Goal: Information Seeking & Learning: Learn about a topic

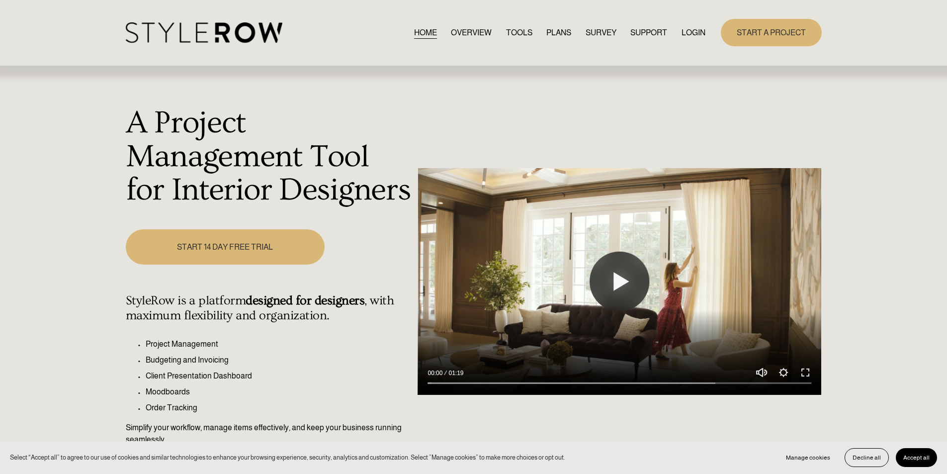
click at [794, 40] on link "START A PROJECT" at bounding box center [771, 32] width 101 height 27
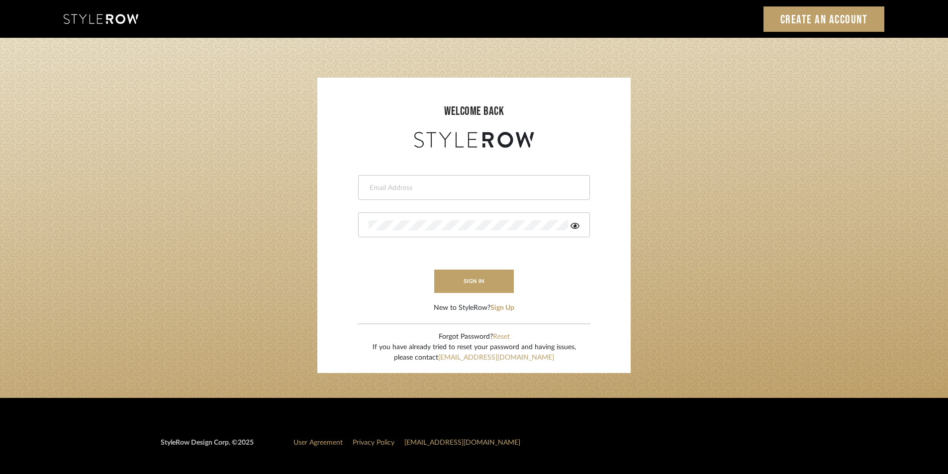
click at [502, 189] on input "email" at bounding box center [472, 188] width 208 height 10
type input "stylerowprojects1@mancini-design.com"
click at [449, 279] on button "sign in" at bounding box center [474, 280] width 80 height 23
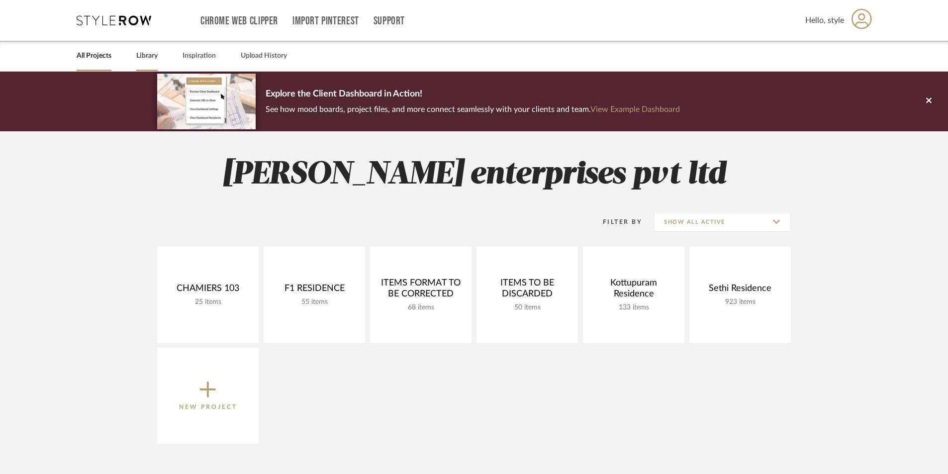
click at [142, 57] on link "Library" at bounding box center [146, 55] width 21 height 13
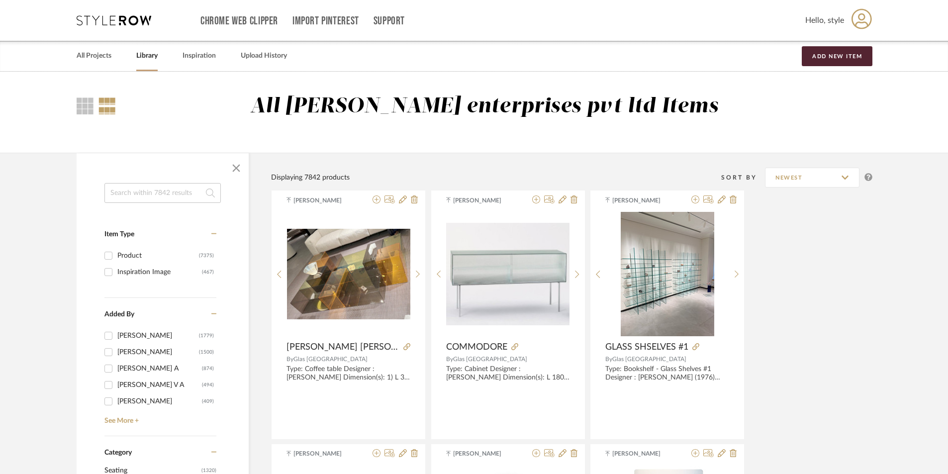
click at [178, 189] on input at bounding box center [162, 193] width 116 height 20
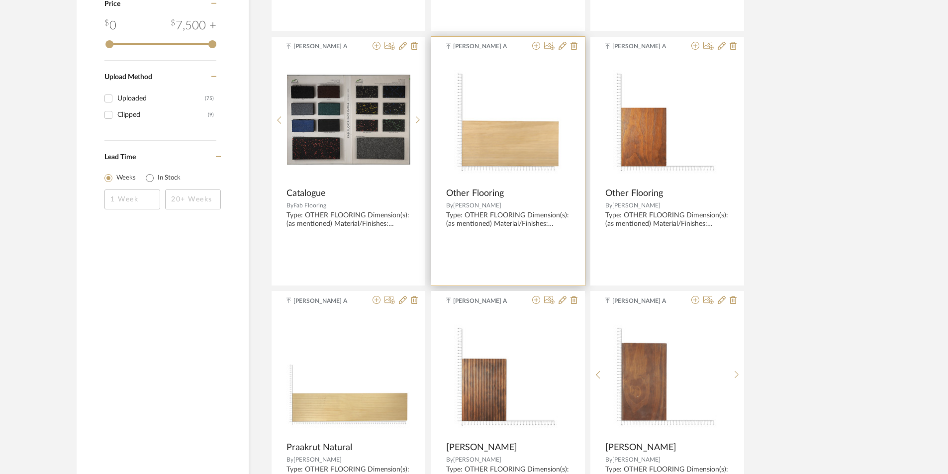
scroll to position [945, 0]
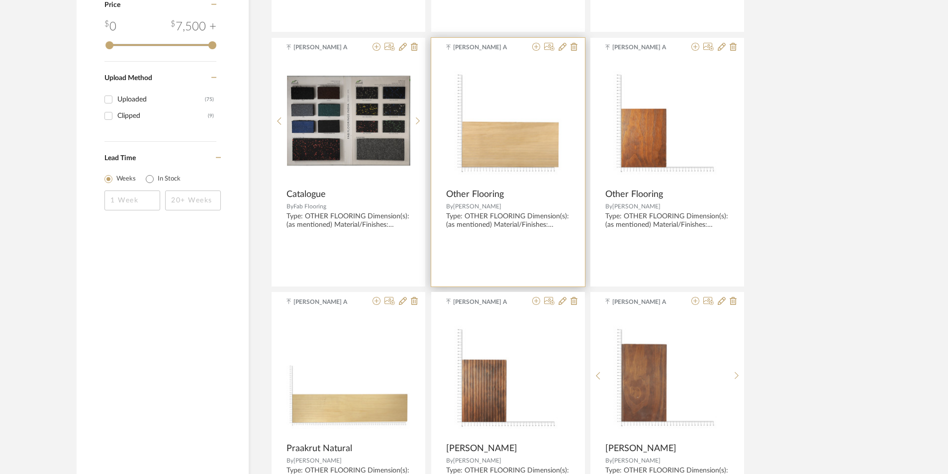
click at [479, 138] on img "0" at bounding box center [508, 121] width 124 height 124
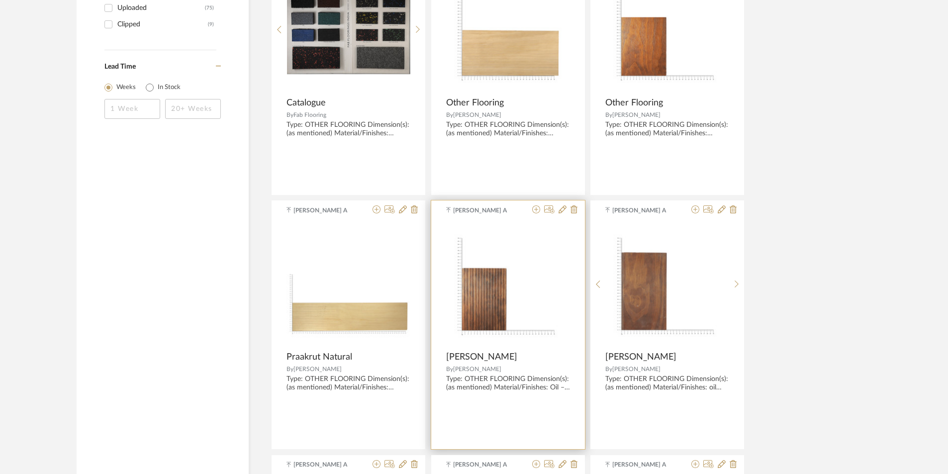
scroll to position [1044, 0]
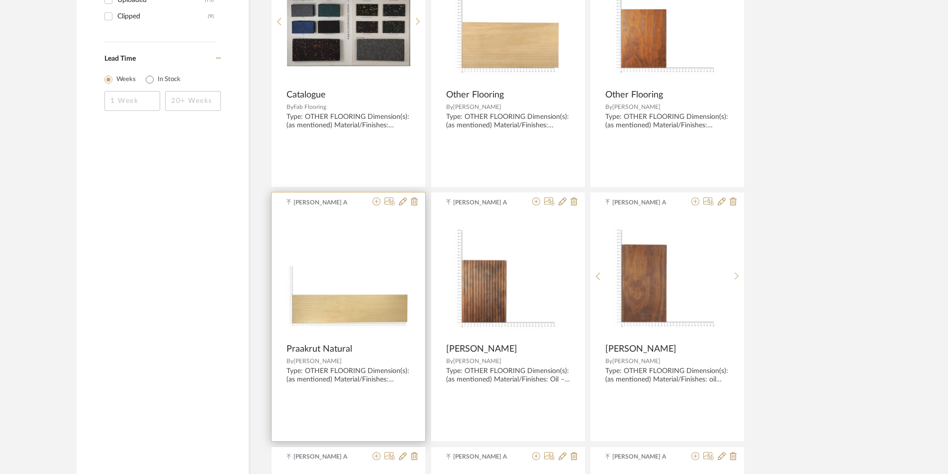
click at [401, 264] on img "0" at bounding box center [348, 276] width 124 height 124
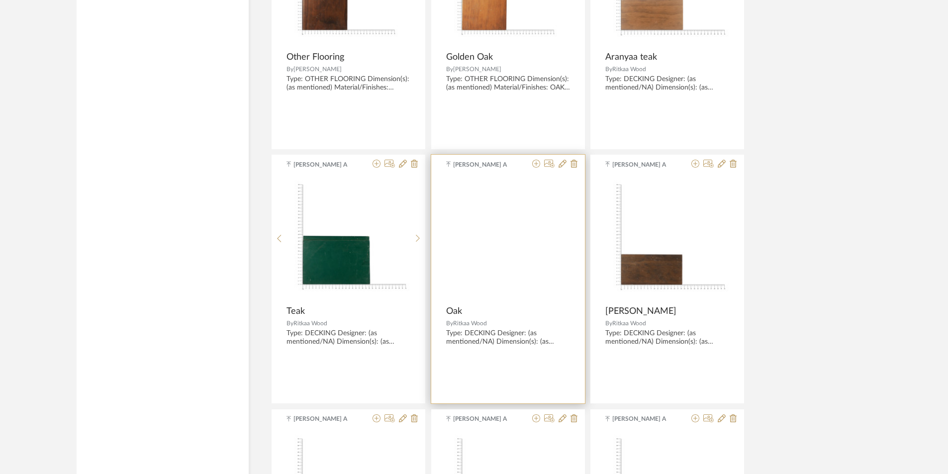
scroll to position [1591, 0]
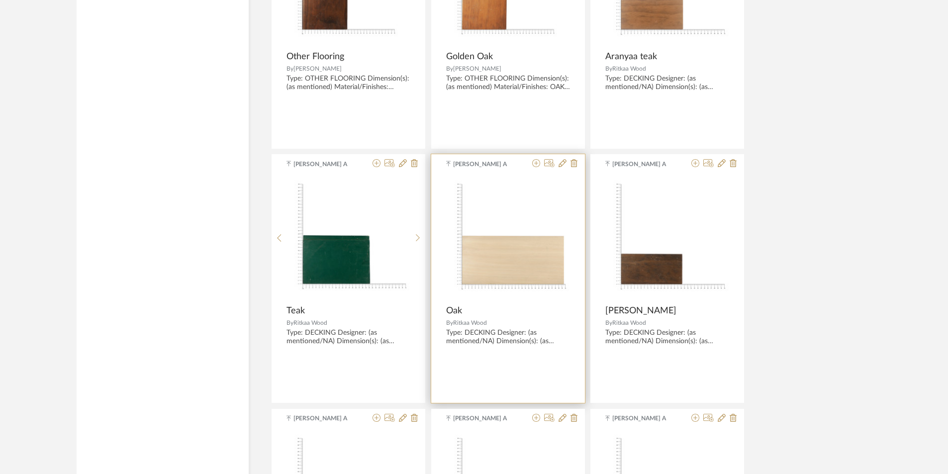
click at [511, 245] on img "0" at bounding box center [508, 238] width 124 height 124
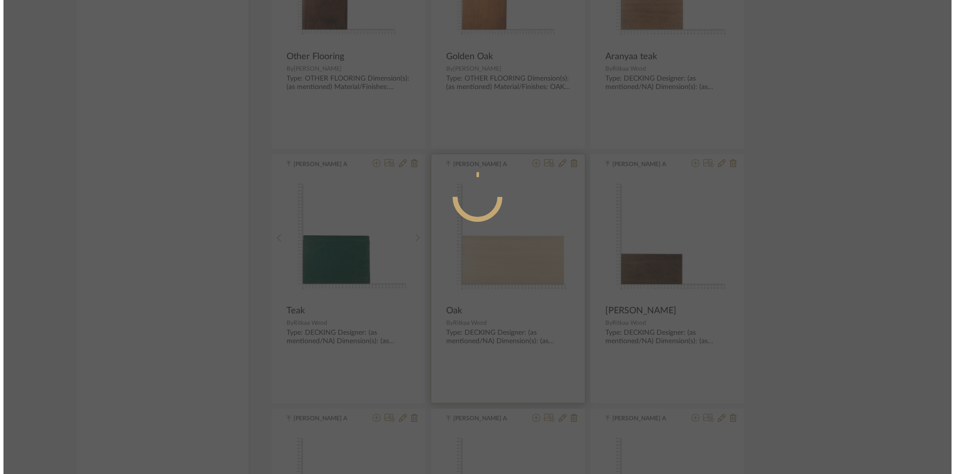
scroll to position [0, 0]
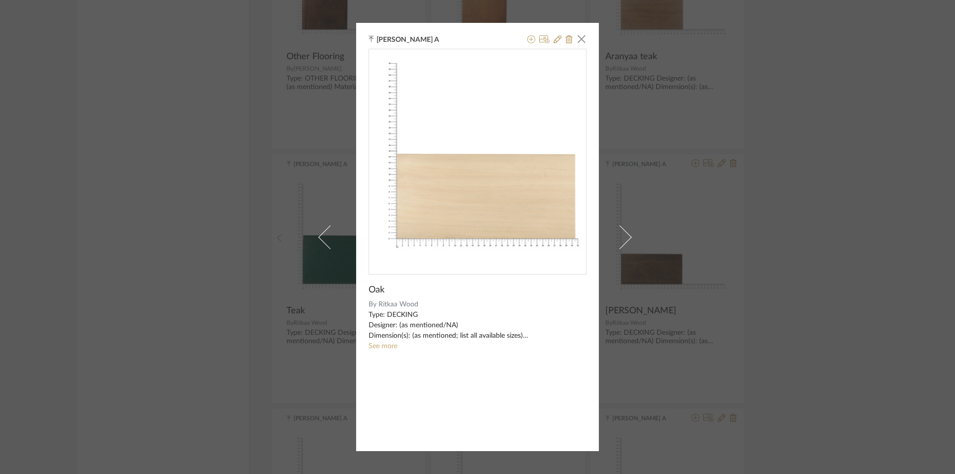
click at [446, 309] on span "Ritkaa Wood" at bounding box center [482, 304] width 208 height 10
click at [381, 343] on link "See more" at bounding box center [382, 346] width 29 height 7
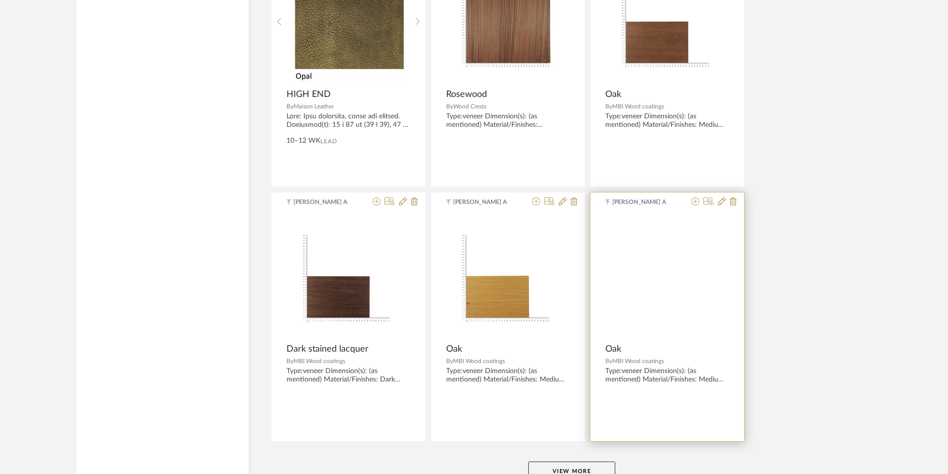
scroll to position [2834, 0]
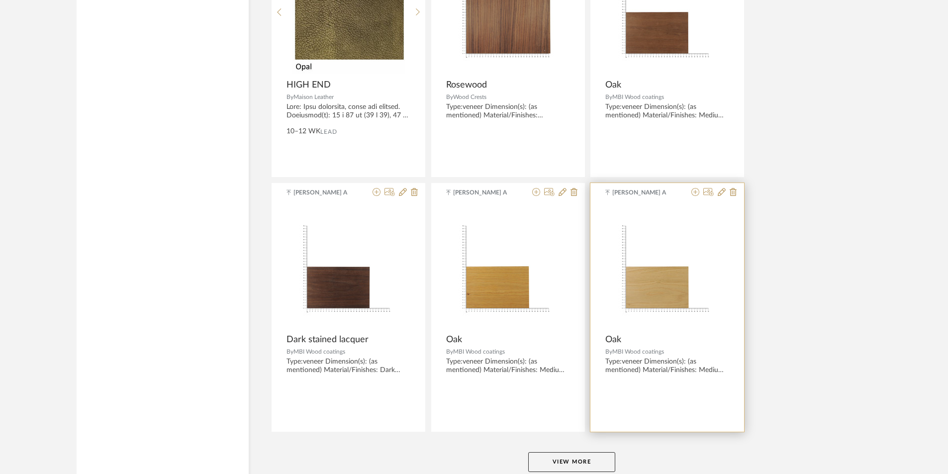
click at [655, 267] on img "0" at bounding box center [666, 266] width 122 height 124
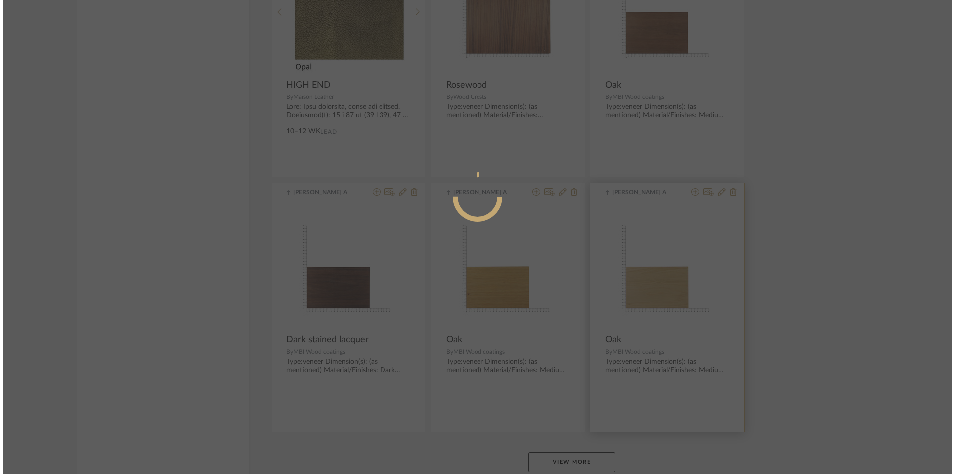
scroll to position [0, 0]
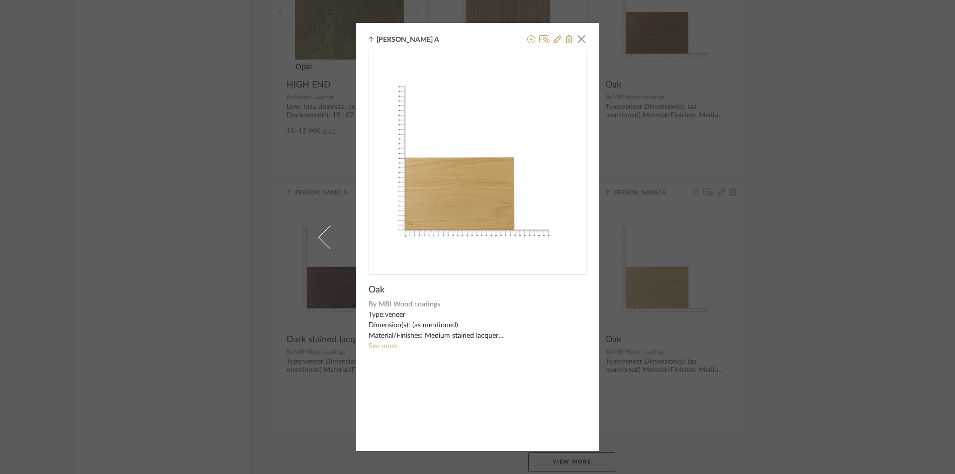
click at [381, 345] on link "See more" at bounding box center [382, 346] width 29 height 7
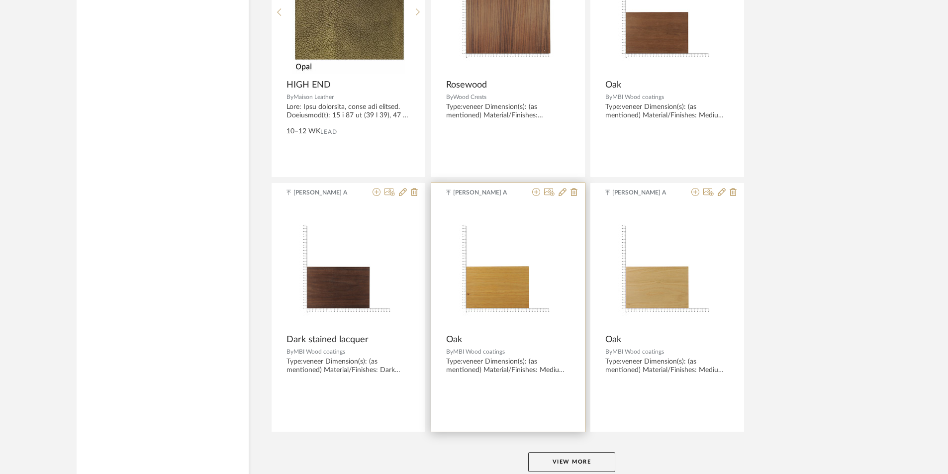
scroll to position [2884, 0]
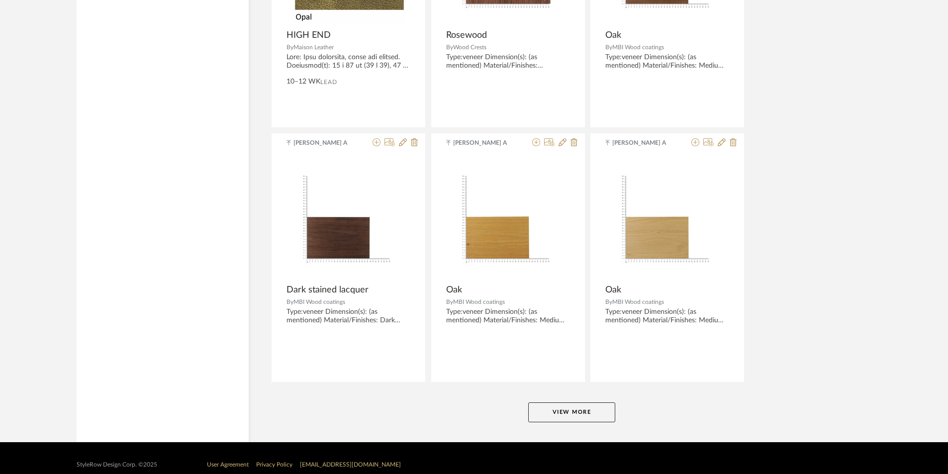
click at [554, 404] on button "View More" at bounding box center [571, 412] width 87 height 20
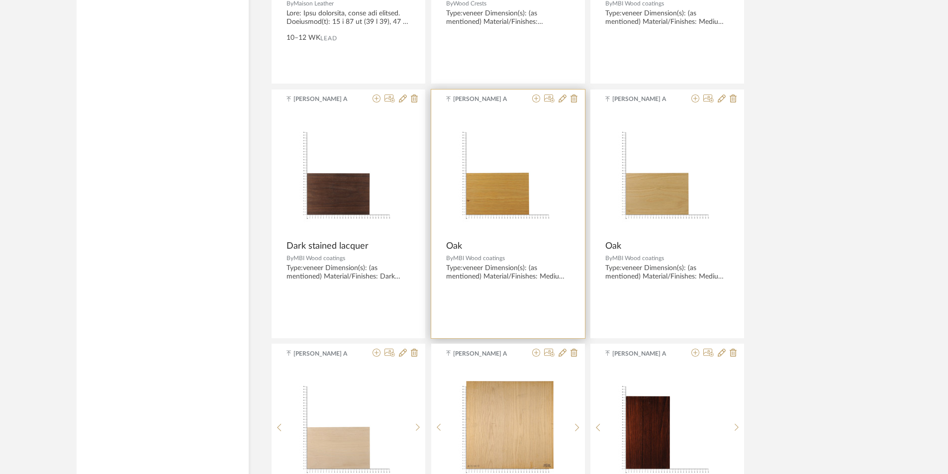
scroll to position [3033, 0]
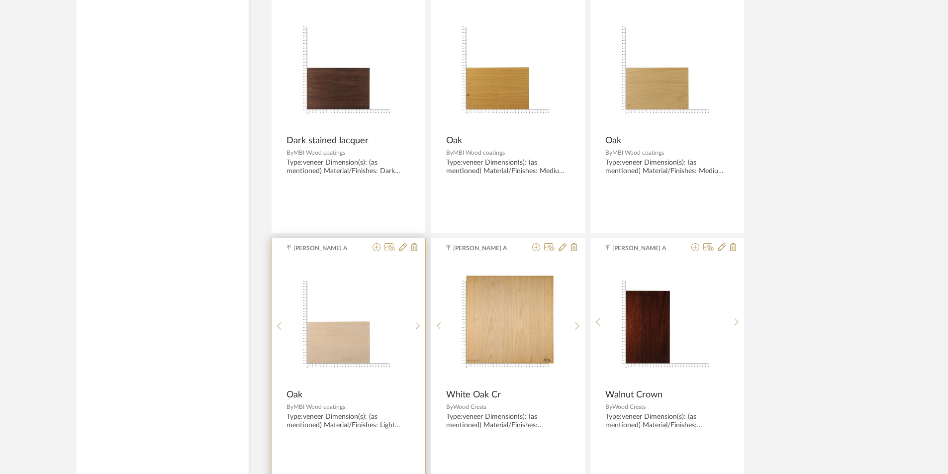
click at [326, 356] on img "0" at bounding box center [348, 322] width 122 height 124
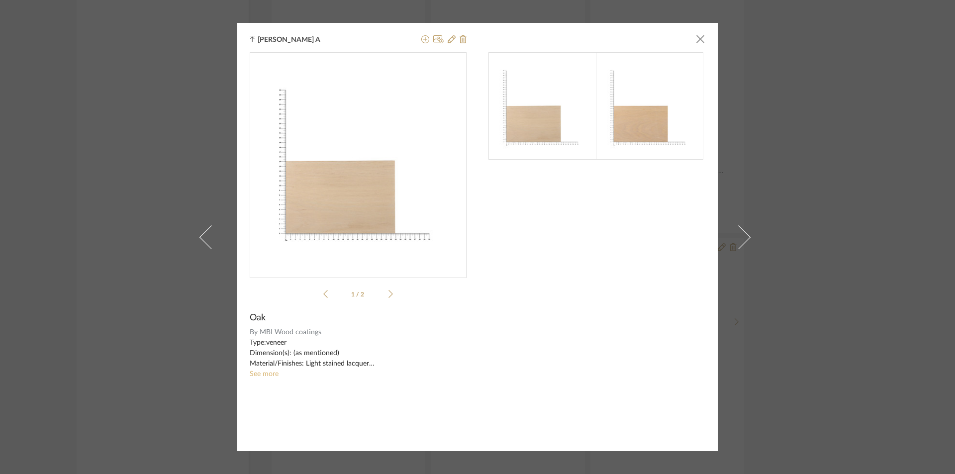
click at [252, 374] on link "See more" at bounding box center [264, 373] width 29 height 7
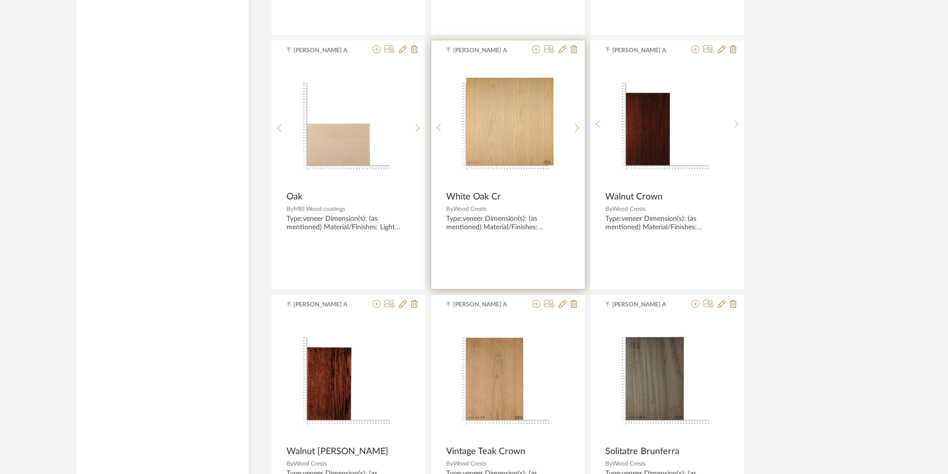
scroll to position [3182, 0]
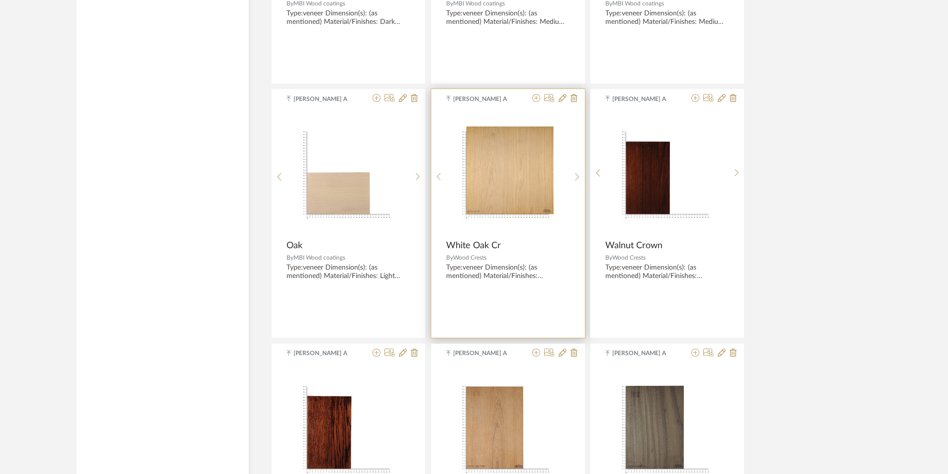
click at [505, 185] on img "0" at bounding box center [508, 172] width 122 height 124
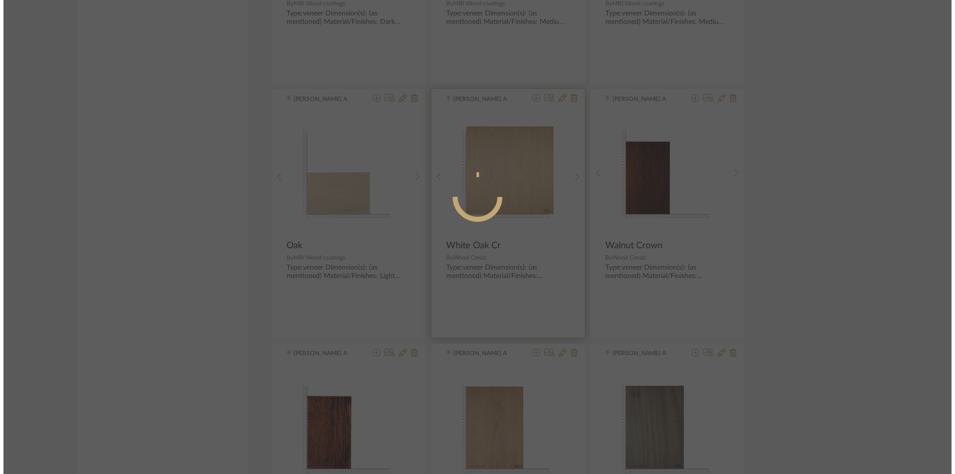
scroll to position [0, 0]
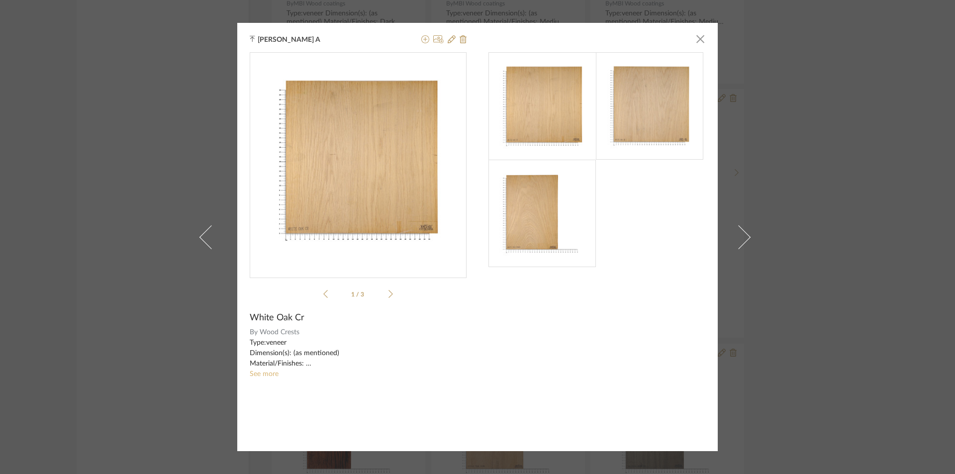
click at [257, 373] on link "See more" at bounding box center [264, 373] width 29 height 7
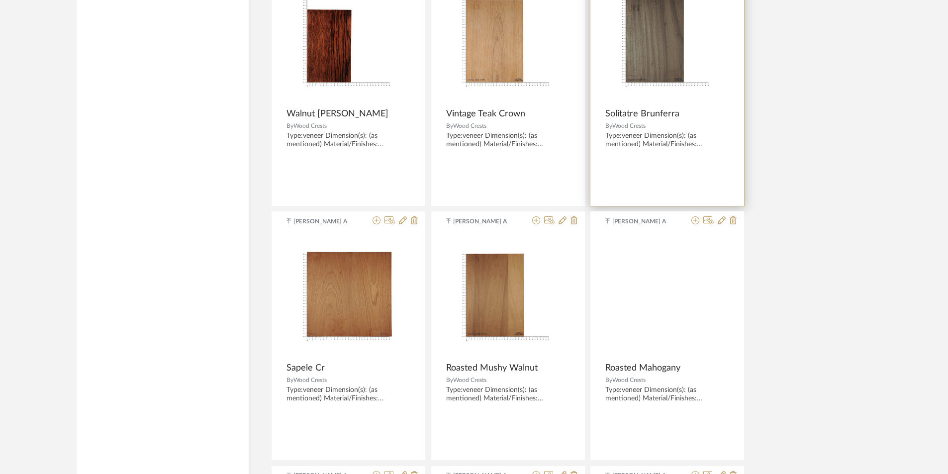
scroll to position [3630, 0]
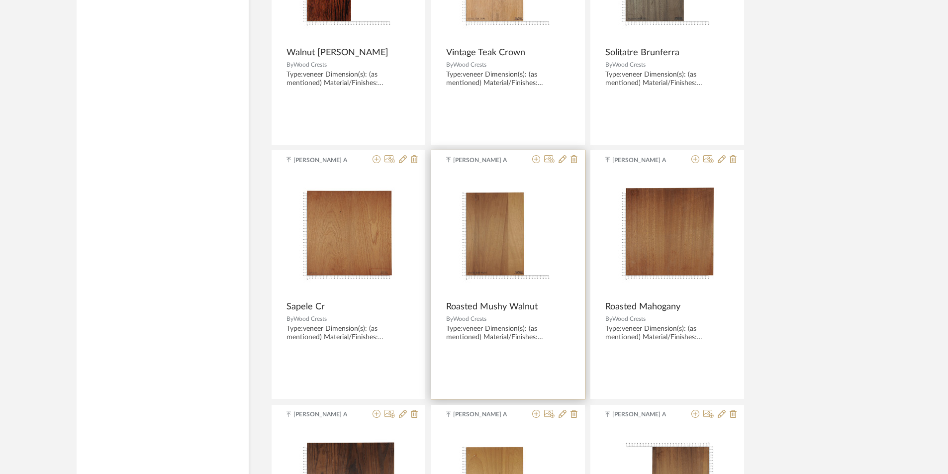
click at [0, 0] on img at bounding box center [0, 0] width 0 height 0
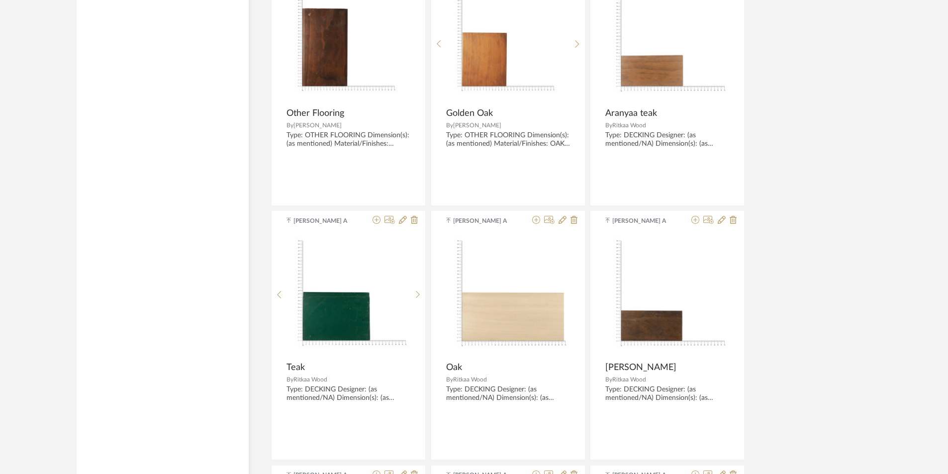
scroll to position [1492, 0]
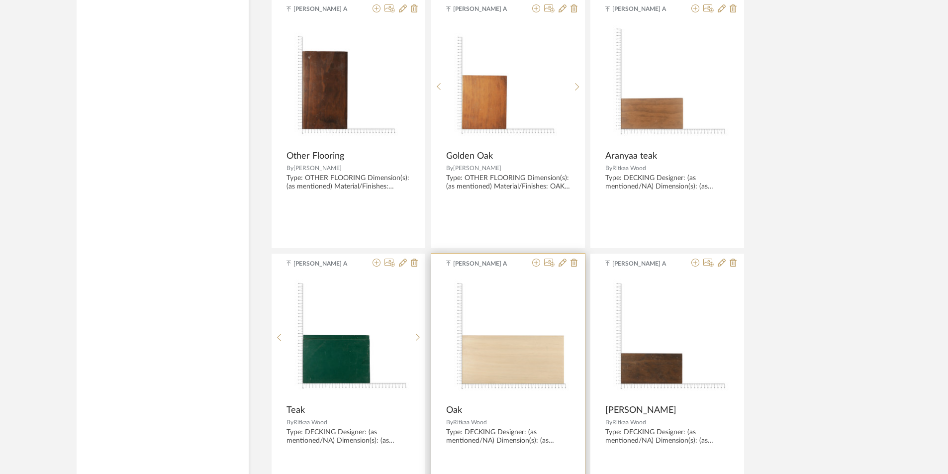
click at [508, 333] on img "0" at bounding box center [508, 337] width 124 height 124
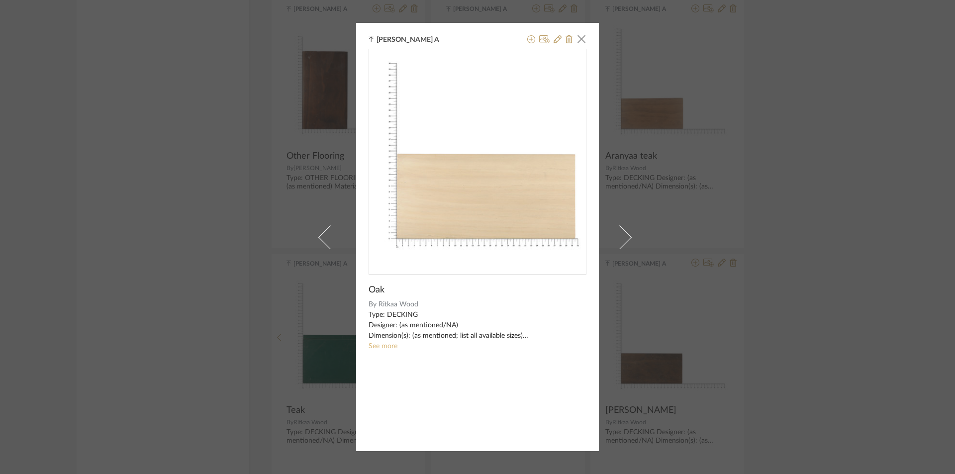
click at [385, 347] on link "See more" at bounding box center [382, 346] width 29 height 7
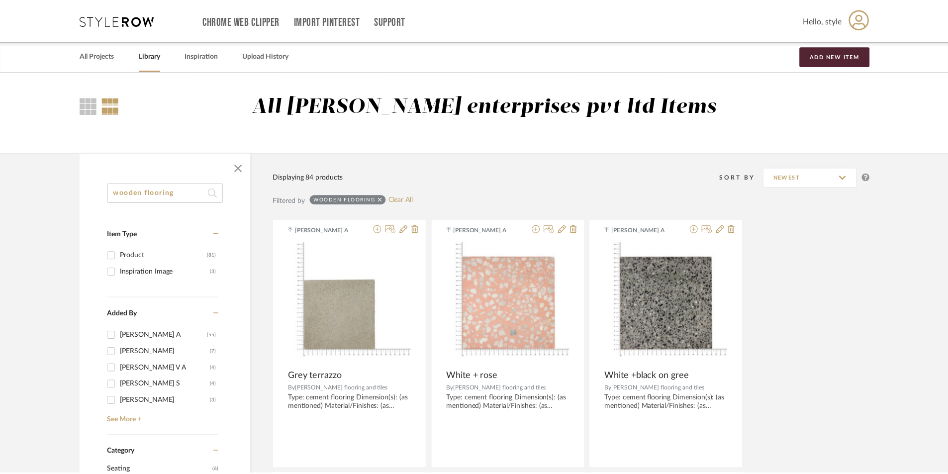
scroll to position [1492, 0]
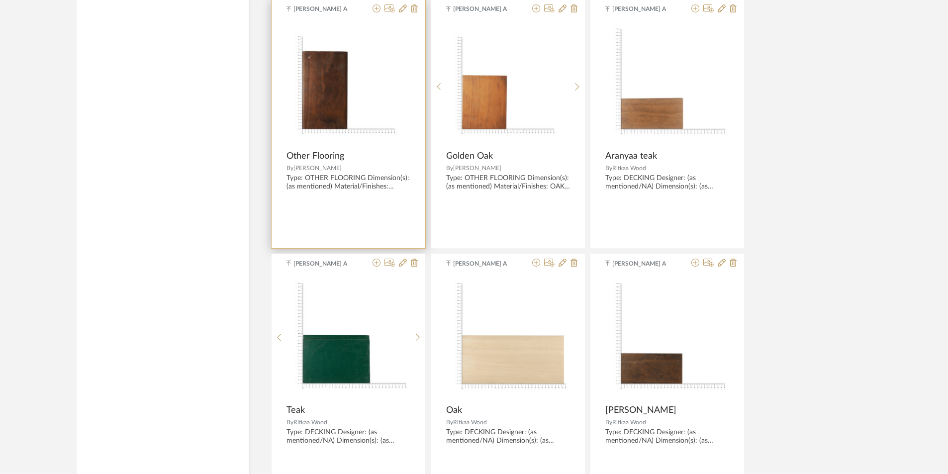
click at [0, 0] on img at bounding box center [0, 0] width 0 height 0
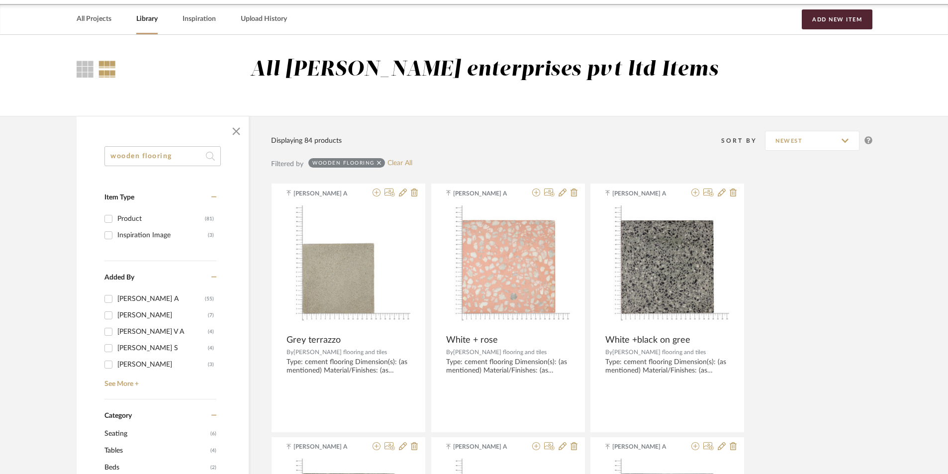
scroll to position [0, 0]
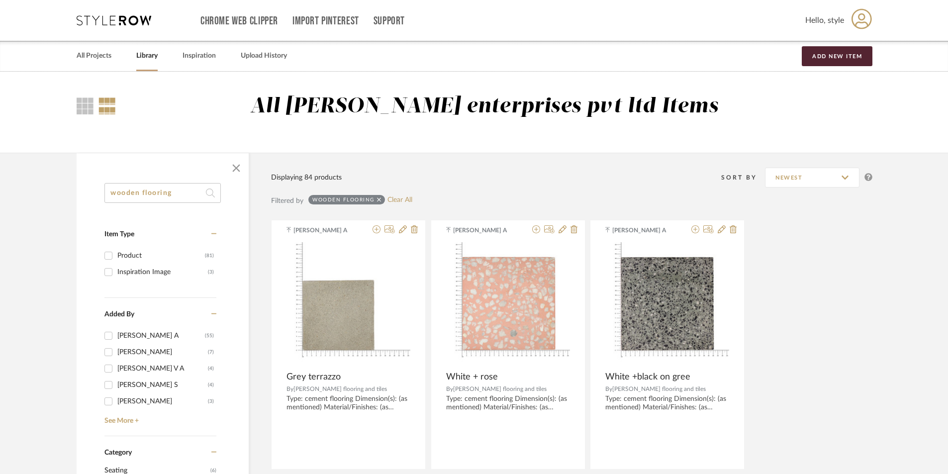
drag, startPoint x: 188, startPoint y: 193, endPoint x: 33, endPoint y: 193, distance: 155.1
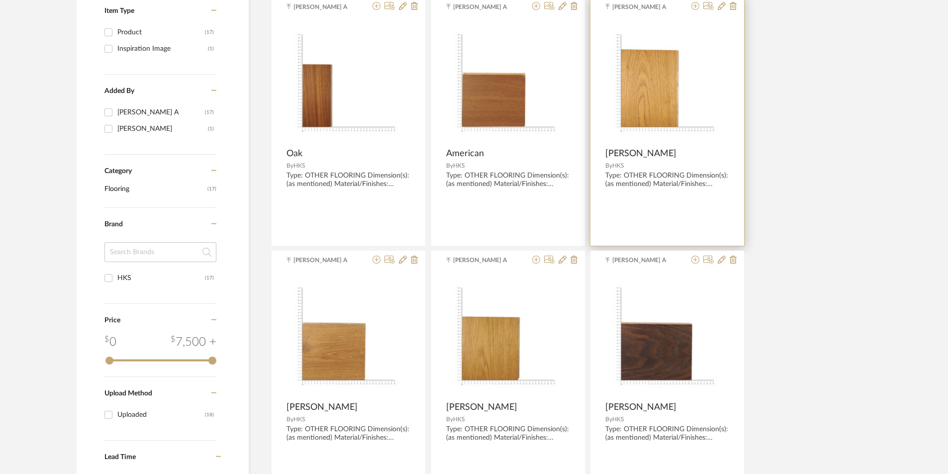
scroll to position [249, 0]
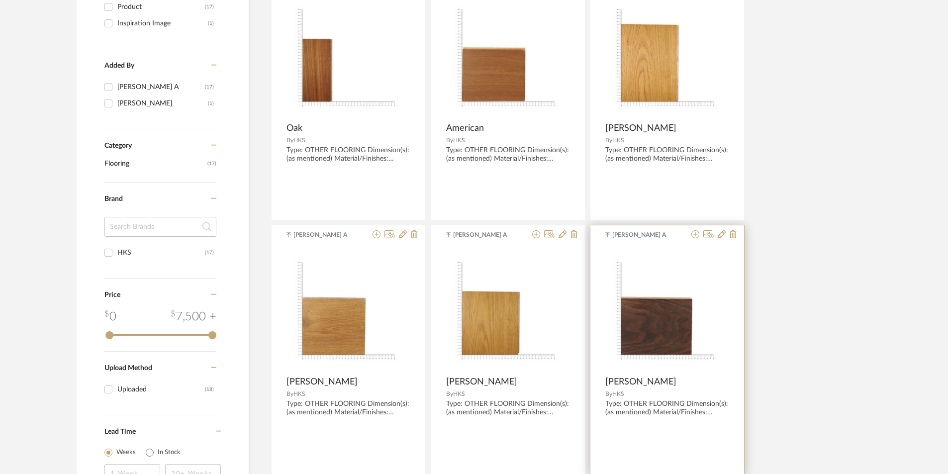
type input "hks"
click at [668, 335] on img "0" at bounding box center [667, 309] width 124 height 124
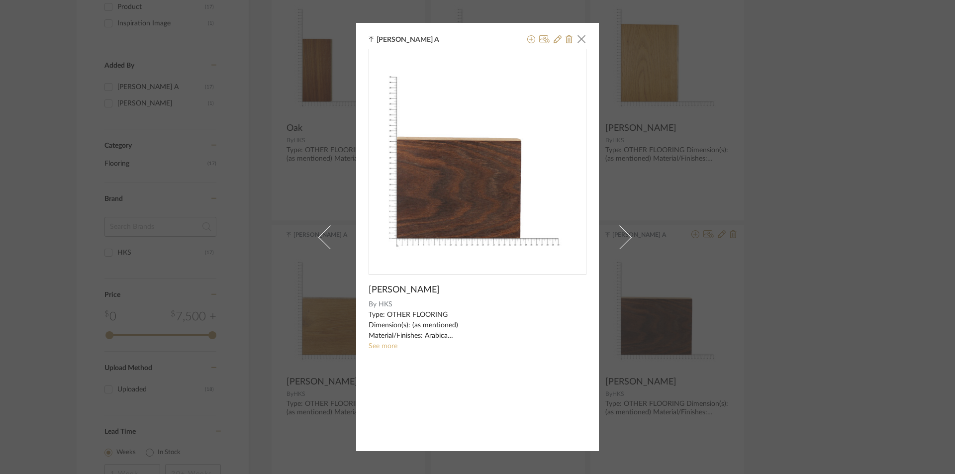
click at [386, 349] on link "See more" at bounding box center [382, 346] width 29 height 7
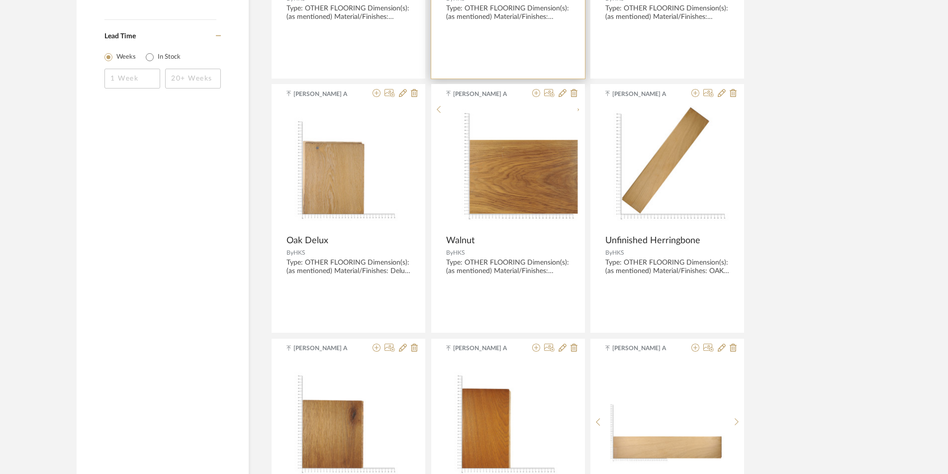
scroll to position [646, 0]
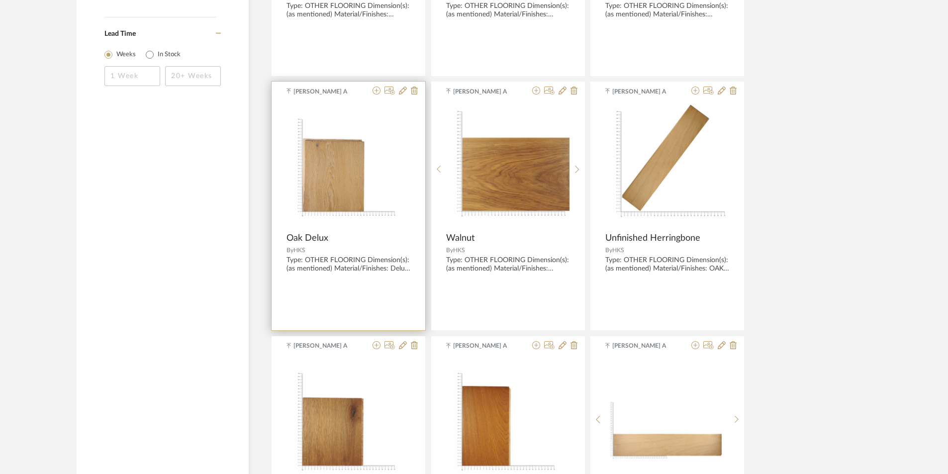
click at [319, 171] on img "0" at bounding box center [348, 165] width 124 height 124
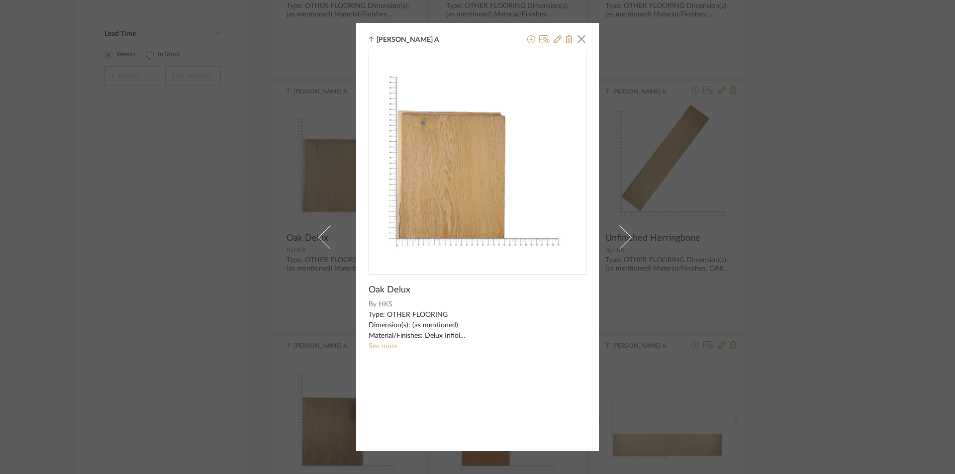
click at [378, 348] on link "See more" at bounding box center [382, 346] width 29 height 7
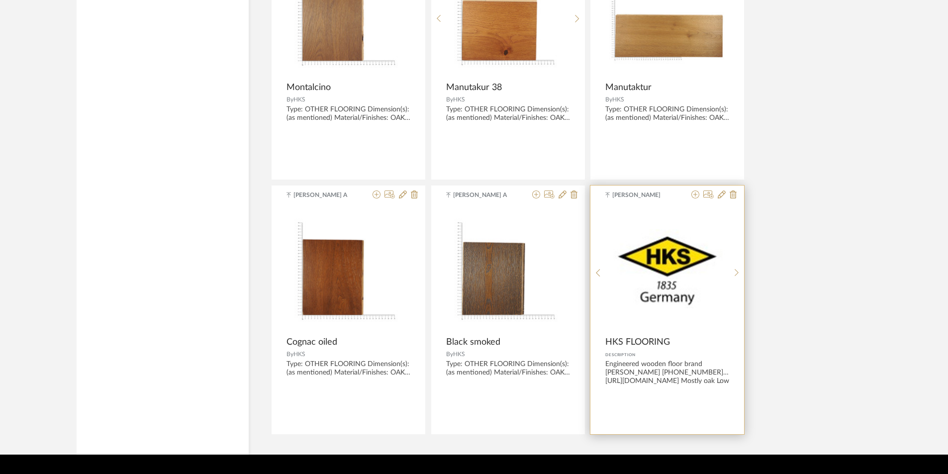
scroll to position [1332, 0]
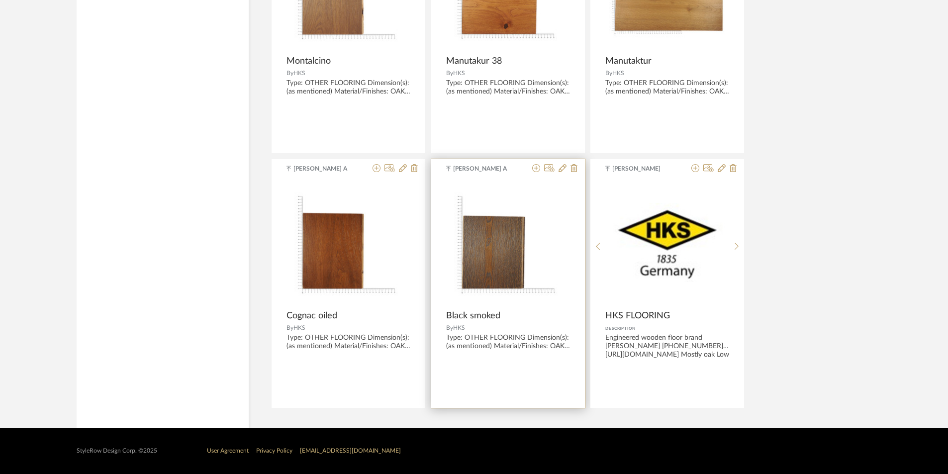
click at [516, 248] on img "0" at bounding box center [508, 242] width 124 height 124
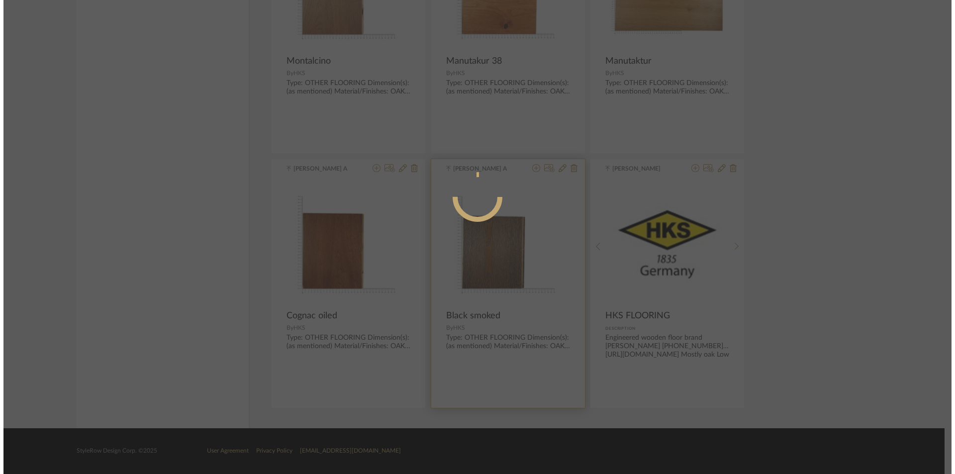
scroll to position [0, 0]
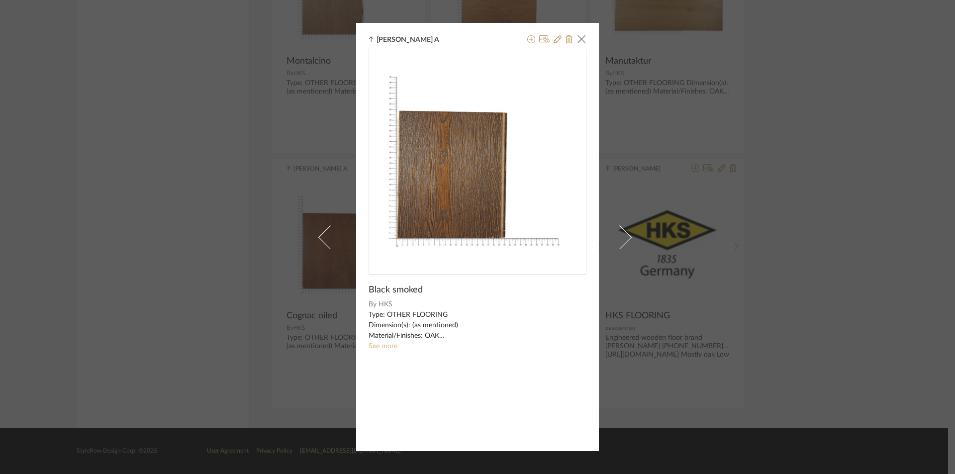
click at [388, 349] on link "See more" at bounding box center [382, 346] width 29 height 7
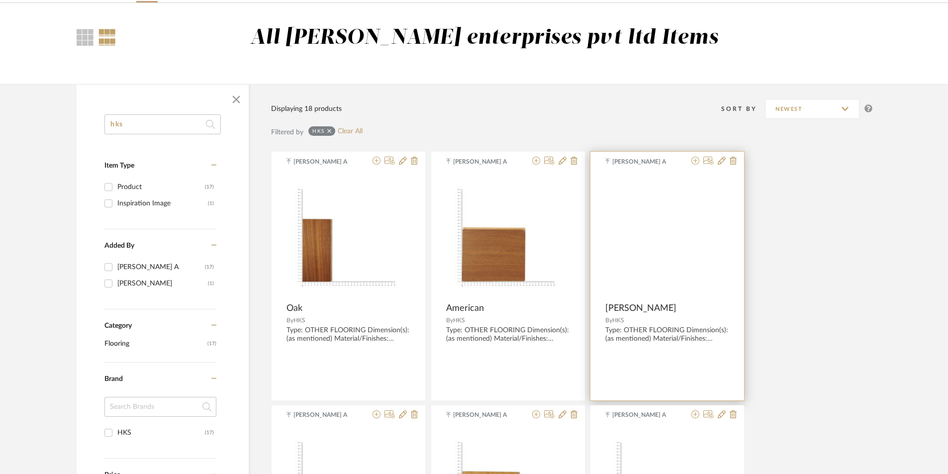
scroll to position [149, 0]
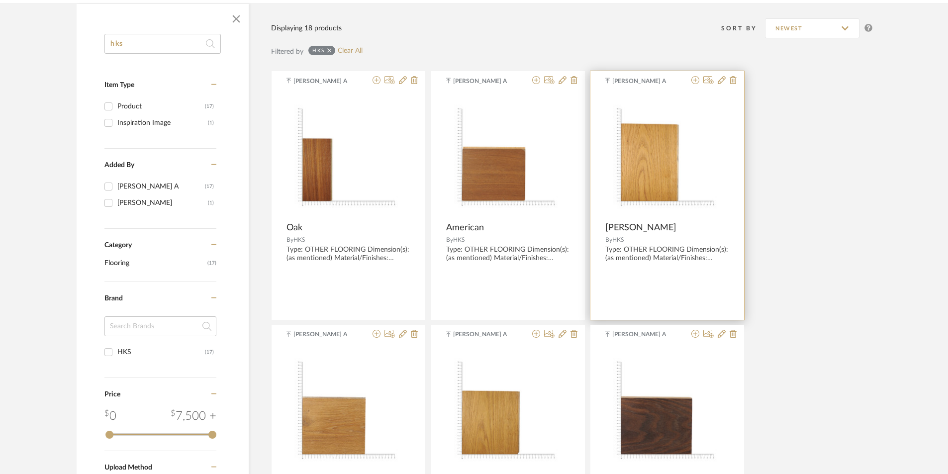
click at [672, 155] on div at bounding box center [667, 154] width 124 height 124
click at [665, 188] on img "0" at bounding box center [667, 155] width 124 height 124
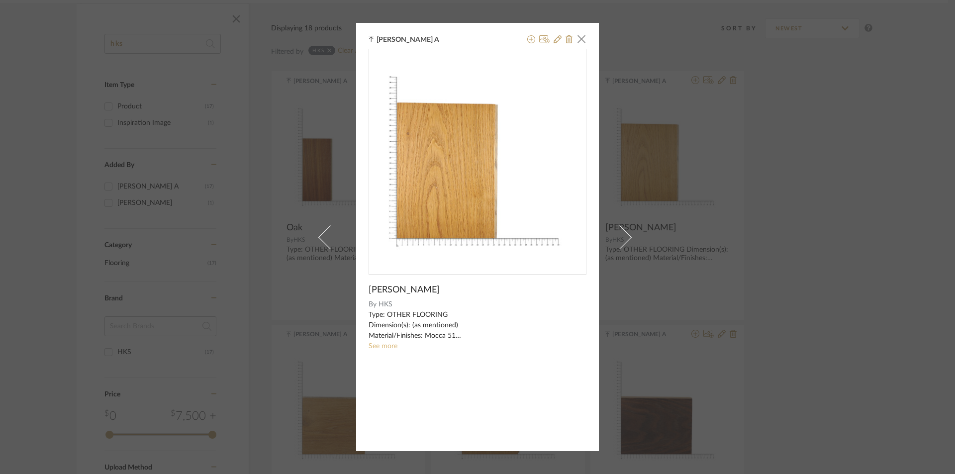
click at [384, 349] on link "See more" at bounding box center [382, 346] width 29 height 7
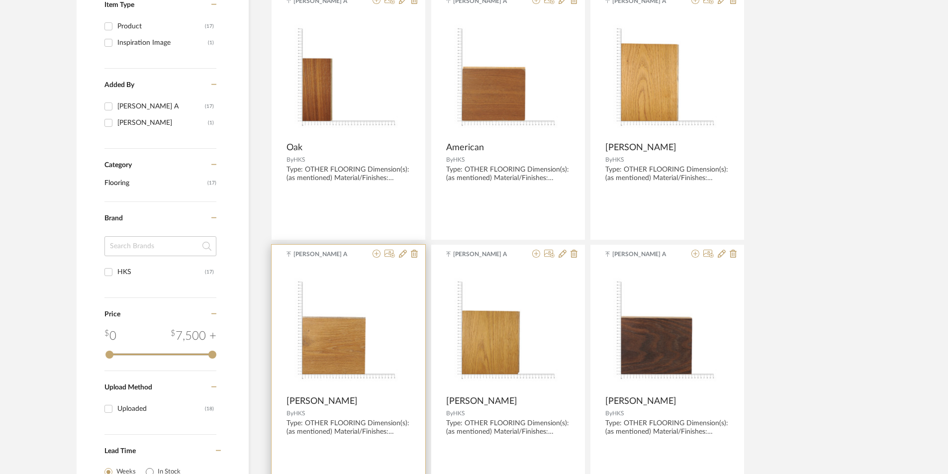
scroll to position [249, 0]
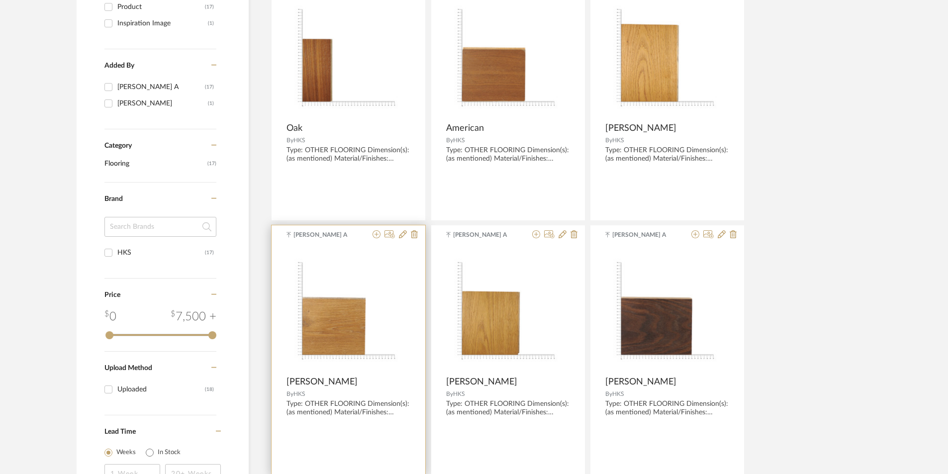
click at [0, 0] on img at bounding box center [0, 0] width 0 height 0
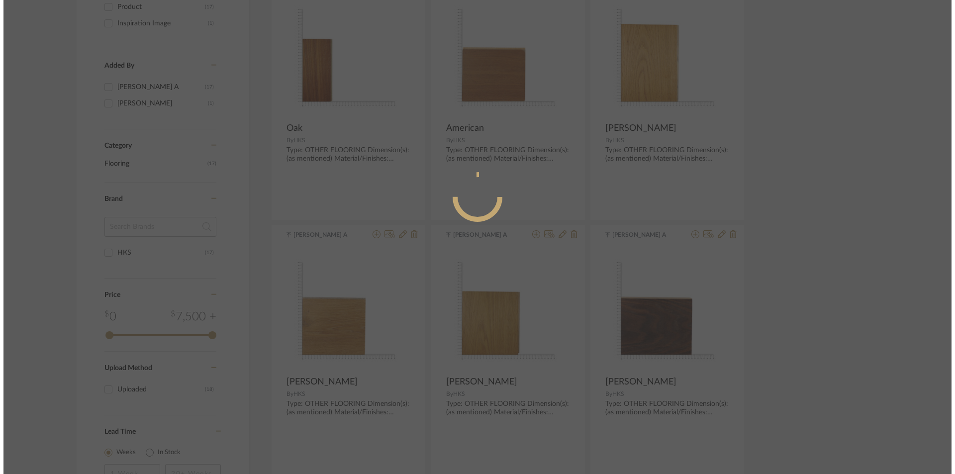
scroll to position [0, 0]
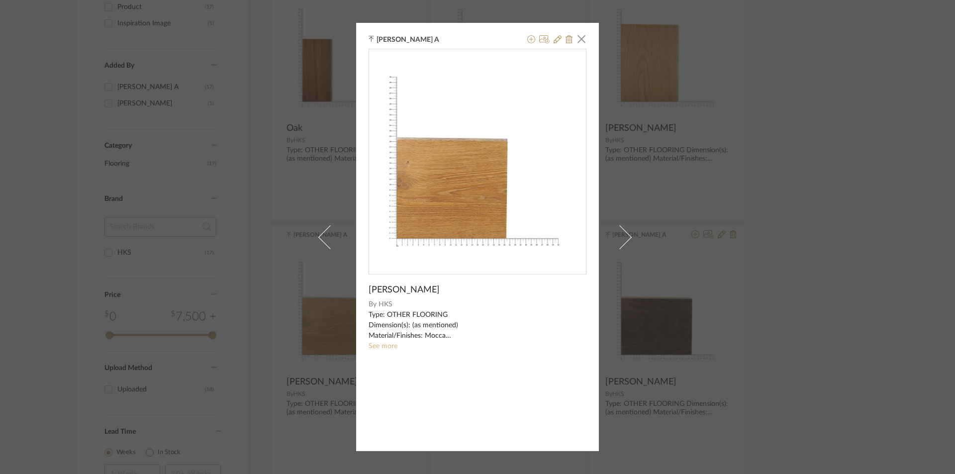
click at [387, 346] on link "See more" at bounding box center [382, 346] width 29 height 7
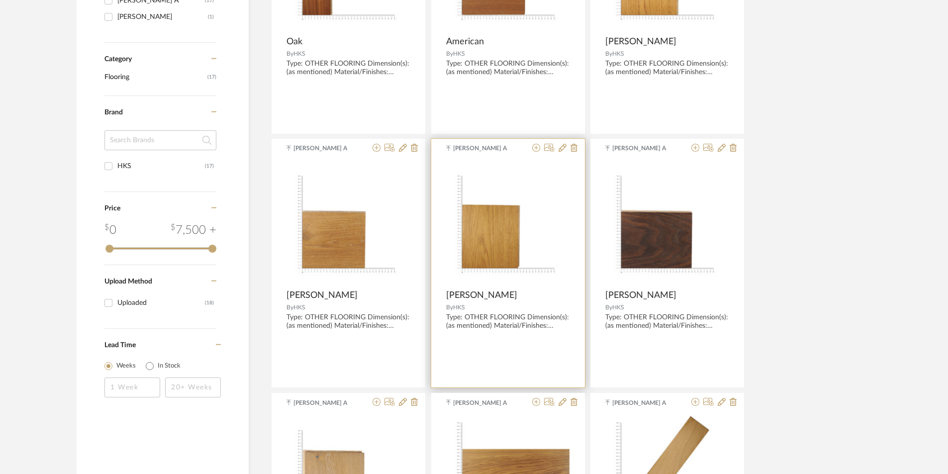
scroll to position [348, 0]
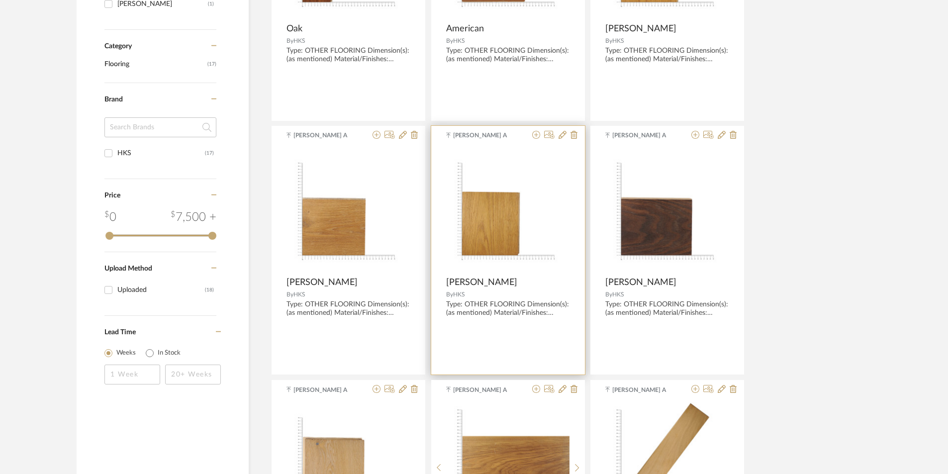
click at [552, 230] on img "0" at bounding box center [508, 209] width 124 height 124
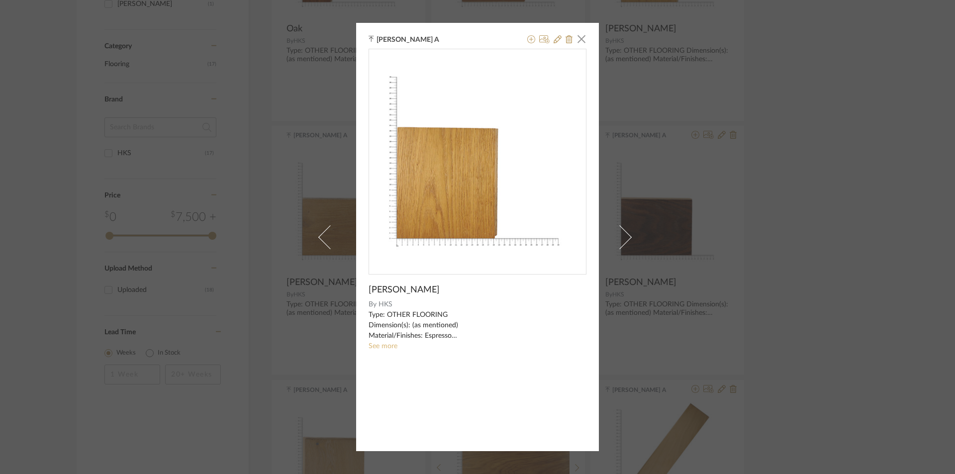
click at [372, 347] on link "See more" at bounding box center [382, 346] width 29 height 7
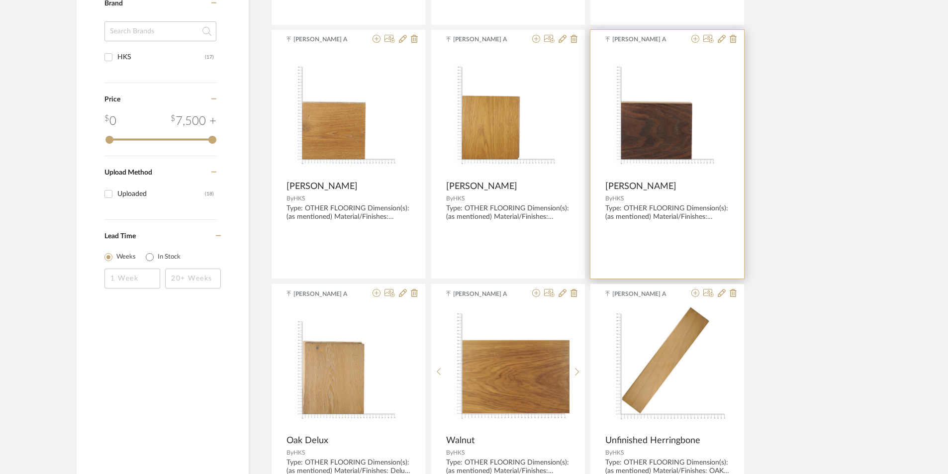
scroll to position [448, 0]
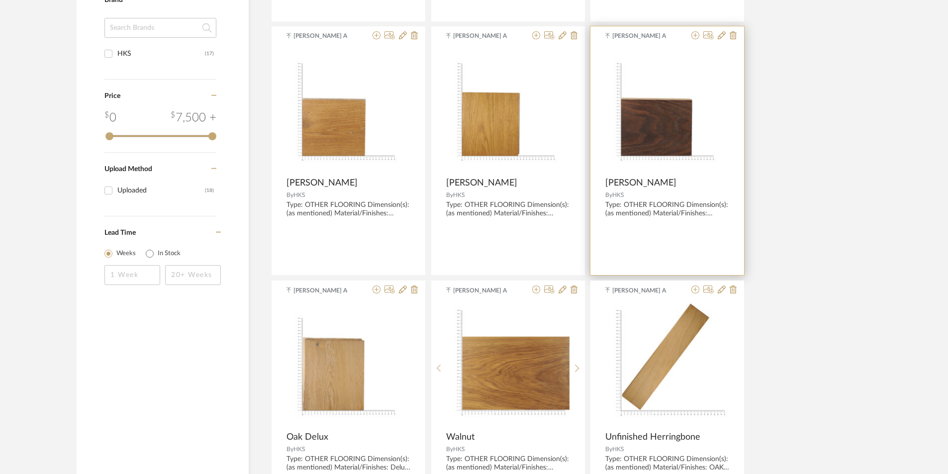
click at [677, 137] on img "0" at bounding box center [667, 110] width 124 height 124
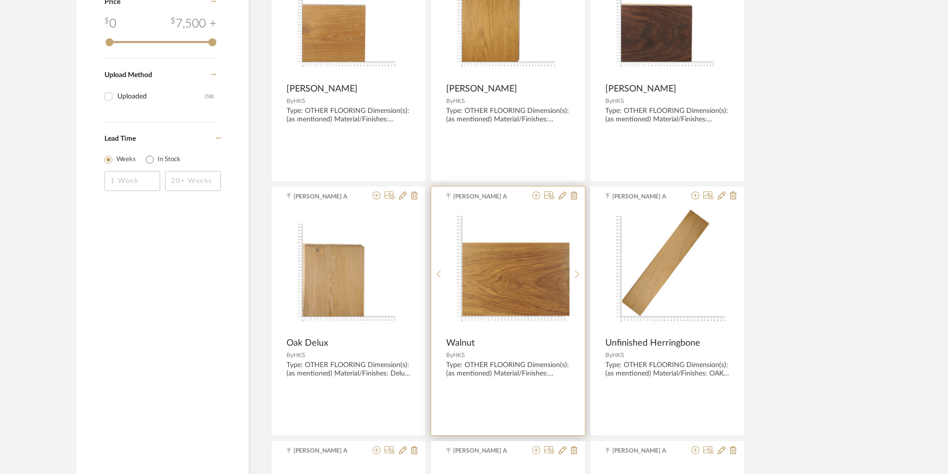
scroll to position [547, 0]
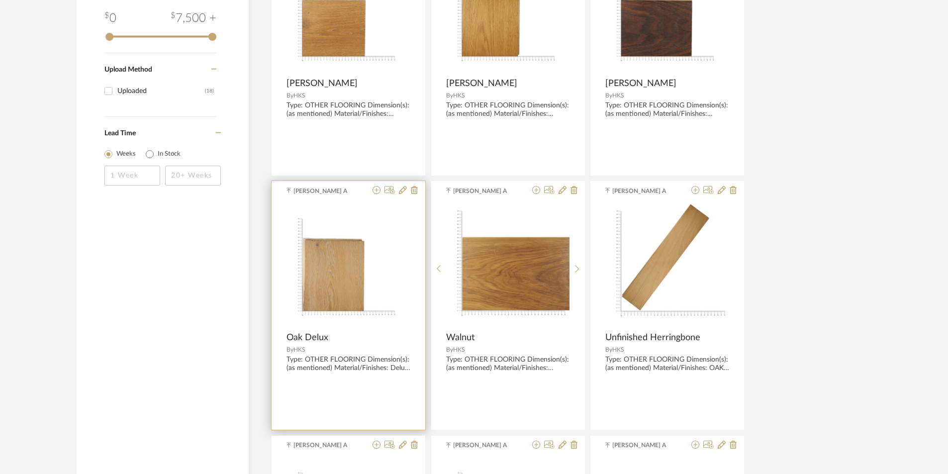
click at [377, 267] on img "0" at bounding box center [348, 265] width 124 height 124
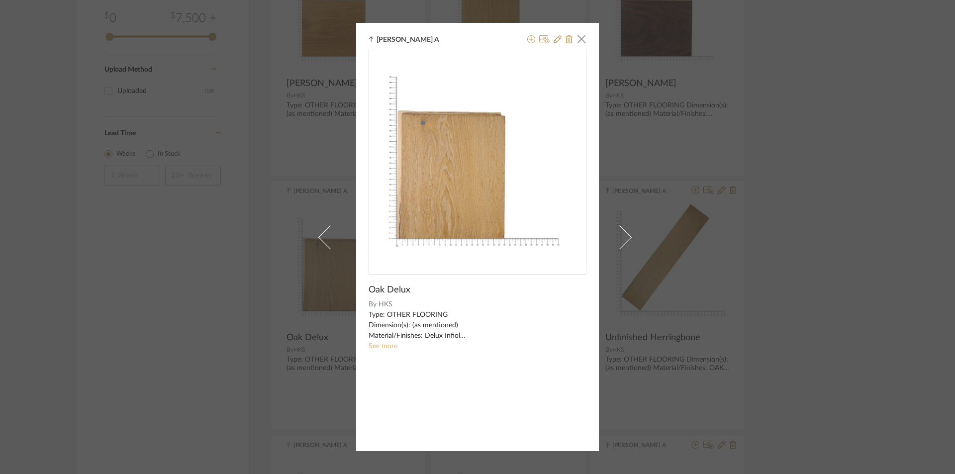
click at [380, 347] on link "See more" at bounding box center [382, 346] width 29 height 7
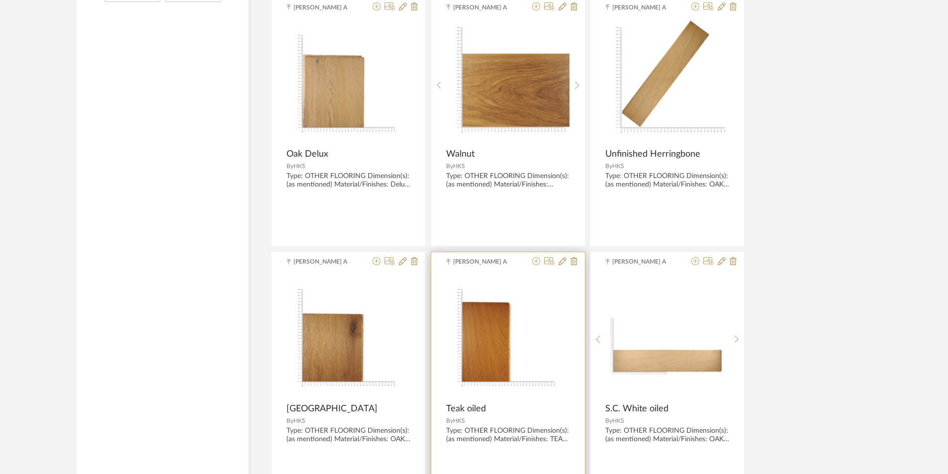
scroll to position [746, 0]
